Goal: Task Accomplishment & Management: Manage account settings

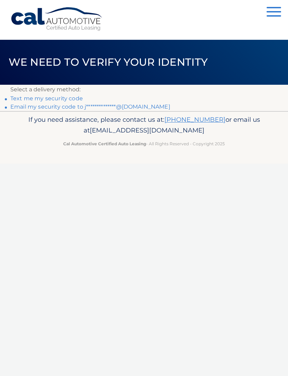
click at [146, 106] on link "**********" at bounding box center [90, 106] width 160 height 7
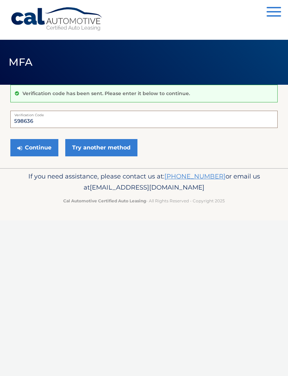
type input "598636"
click at [44, 144] on button "Continue" at bounding box center [34, 147] width 48 height 17
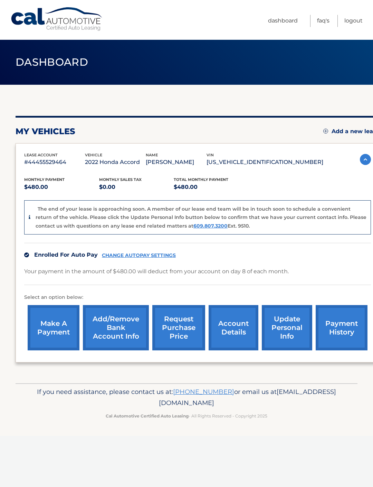
click at [63, 161] on p "#44455529464" at bounding box center [54, 162] width 61 height 10
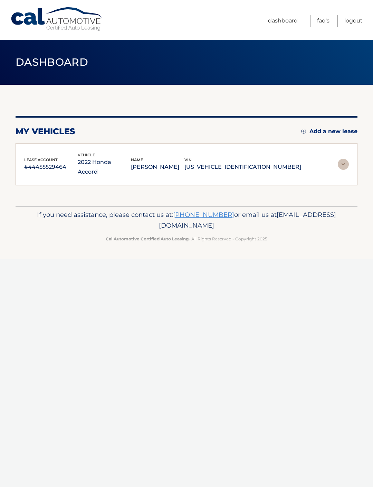
click at [54, 166] on p "#44455529464" at bounding box center [51, 167] width 54 height 10
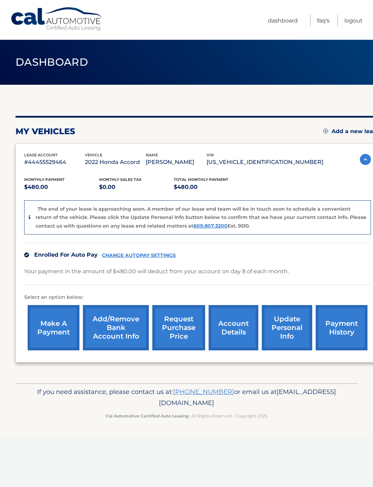
click at [233, 326] on link "account details" at bounding box center [234, 327] width 50 height 45
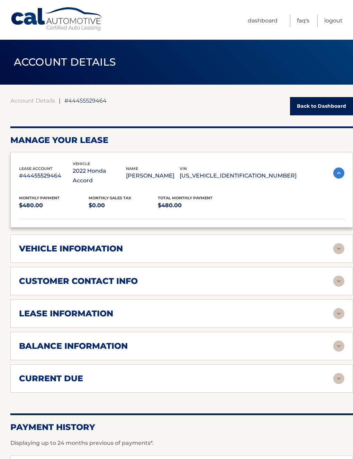
scroll to position [8, 0]
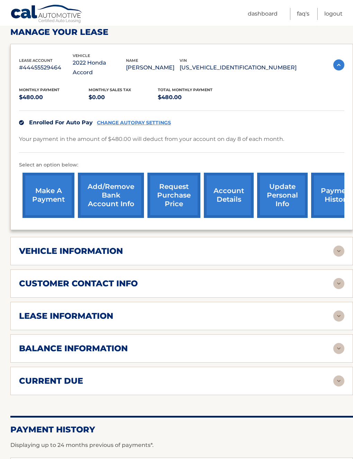
click at [334, 246] on img at bounding box center [338, 251] width 11 height 11
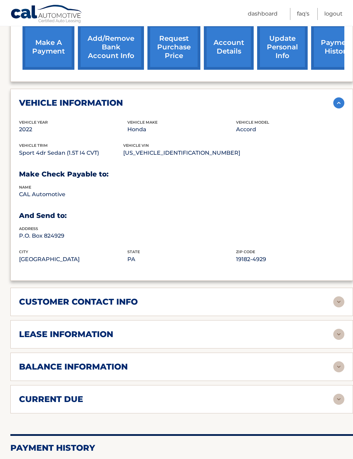
click at [328, 329] on div "lease information" at bounding box center [176, 334] width 314 height 10
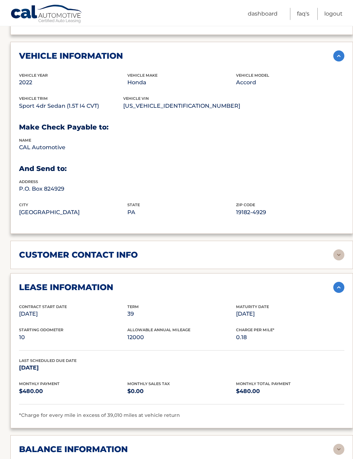
scroll to position [304, 0]
